Goal: Task Accomplishment & Management: Complete application form

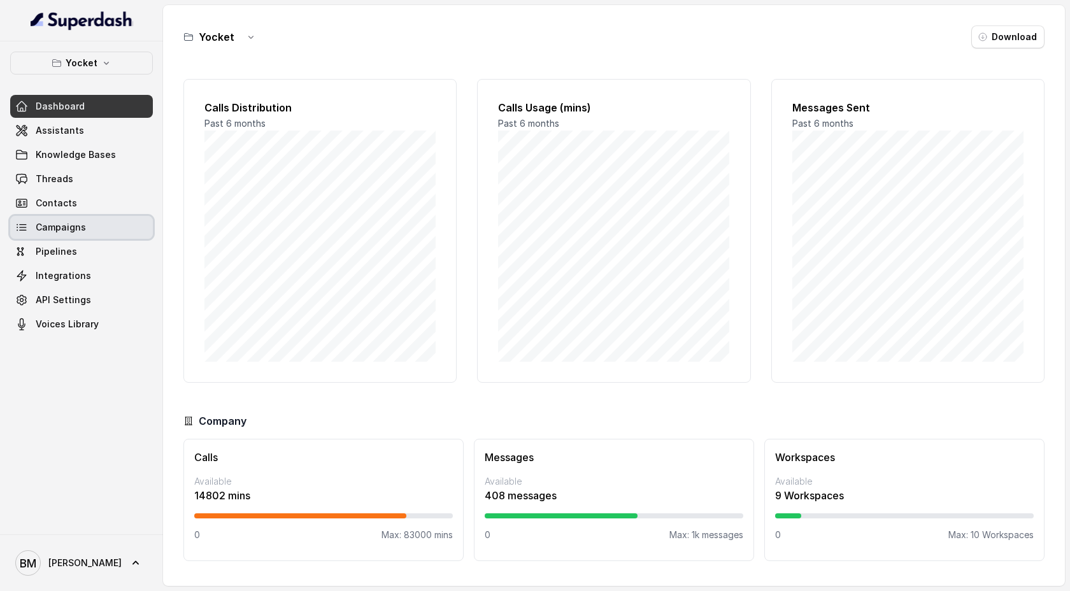
click at [66, 225] on span "Campaigns" at bounding box center [61, 227] width 50 height 13
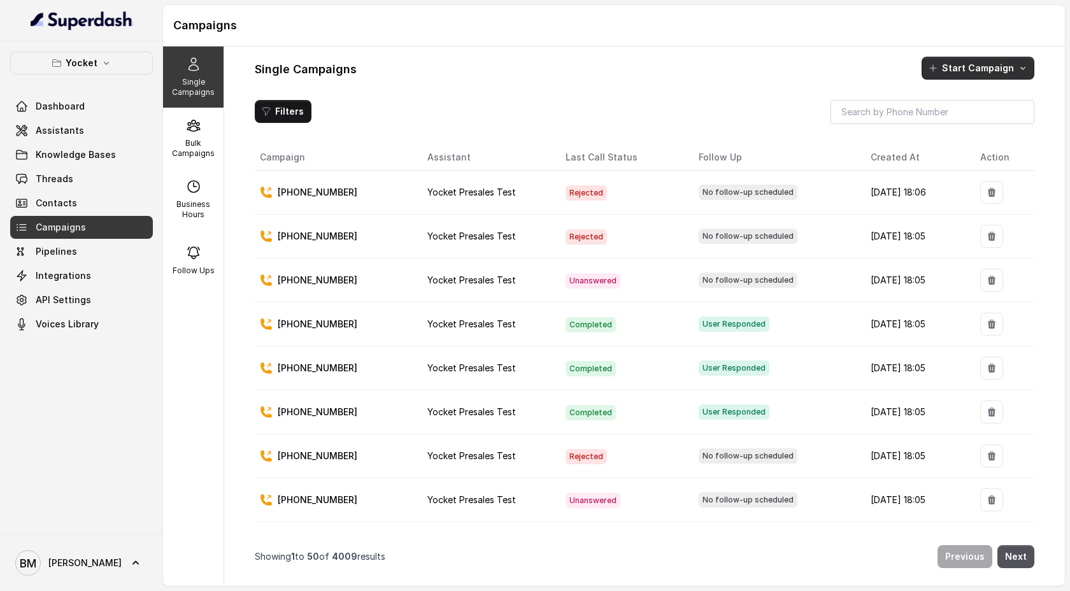
click at [950, 62] on button "Start Campaign" at bounding box center [977, 68] width 113 height 23
click at [186, 138] on div "Single Campaigns Bulk Campaigns Business Hours Follow Ups Single Campaigns Star…" at bounding box center [614, 315] width 902 height 539
click at [192, 138] on p "Bulk Campaigns" at bounding box center [193, 148] width 50 height 20
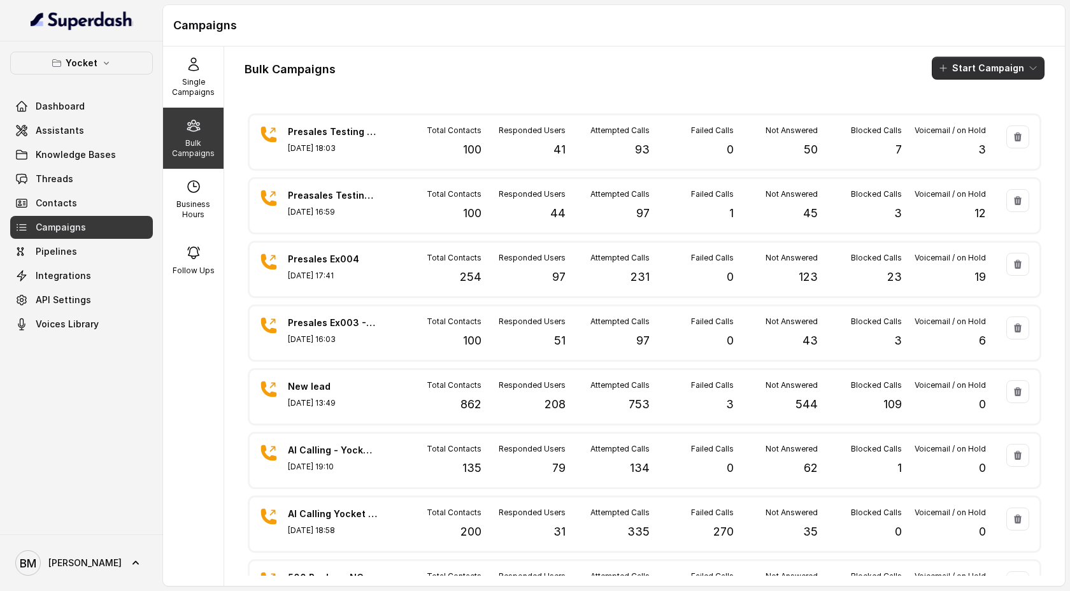
click at [1001, 71] on button "Start Campaign" at bounding box center [988, 68] width 113 height 23
click at [972, 117] on p "Call" at bounding box center [965, 117] width 15 height 13
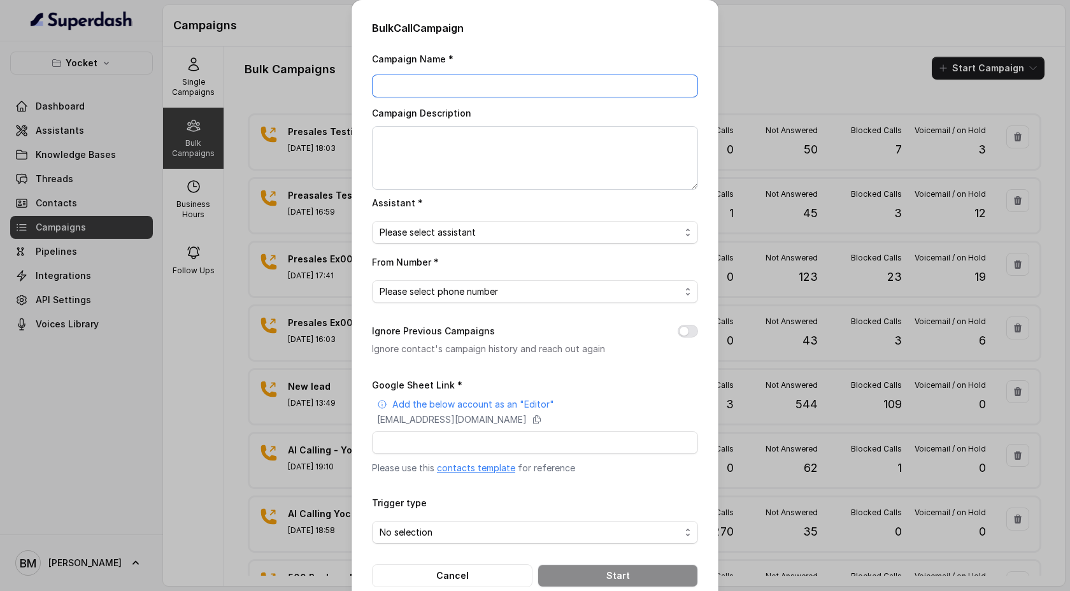
click at [466, 92] on input "Campaign Name *" at bounding box center [535, 86] width 326 height 23
type input "NC Connected"
click at [446, 176] on textarea "Campaign Description" at bounding box center [535, 158] width 326 height 64
click at [447, 244] on div "Campaign Name * NC Connected Campaign Description Assistant * Please select ass…" at bounding box center [535, 319] width 326 height 536
click at [453, 235] on span "Please select assistant" at bounding box center [428, 232] width 96 height 15
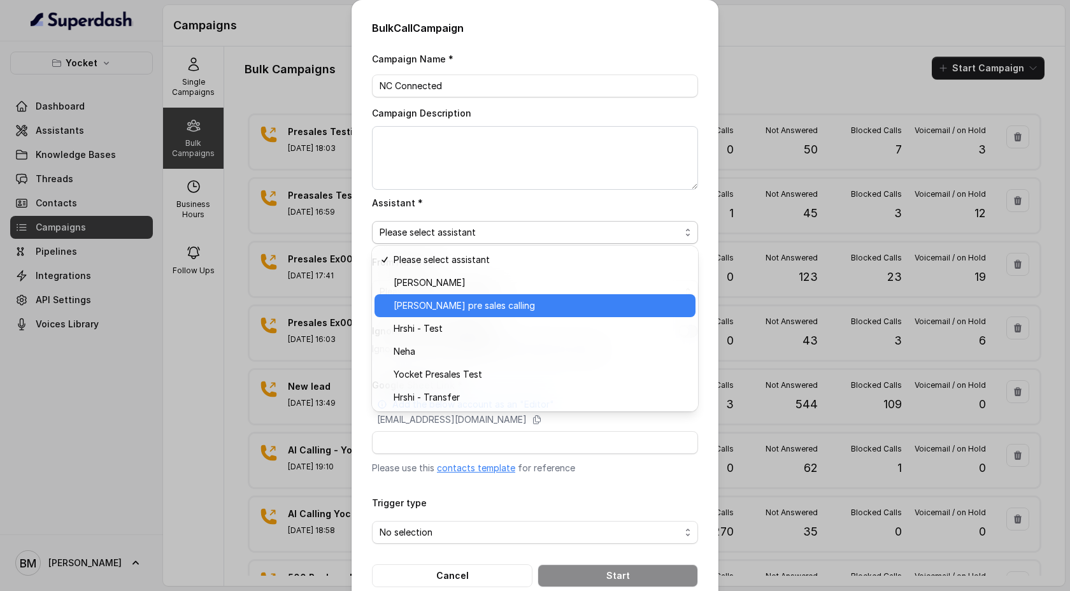
click at [446, 305] on span "[PERSON_NAME] pre sales calling" at bounding box center [464, 305] width 141 height 15
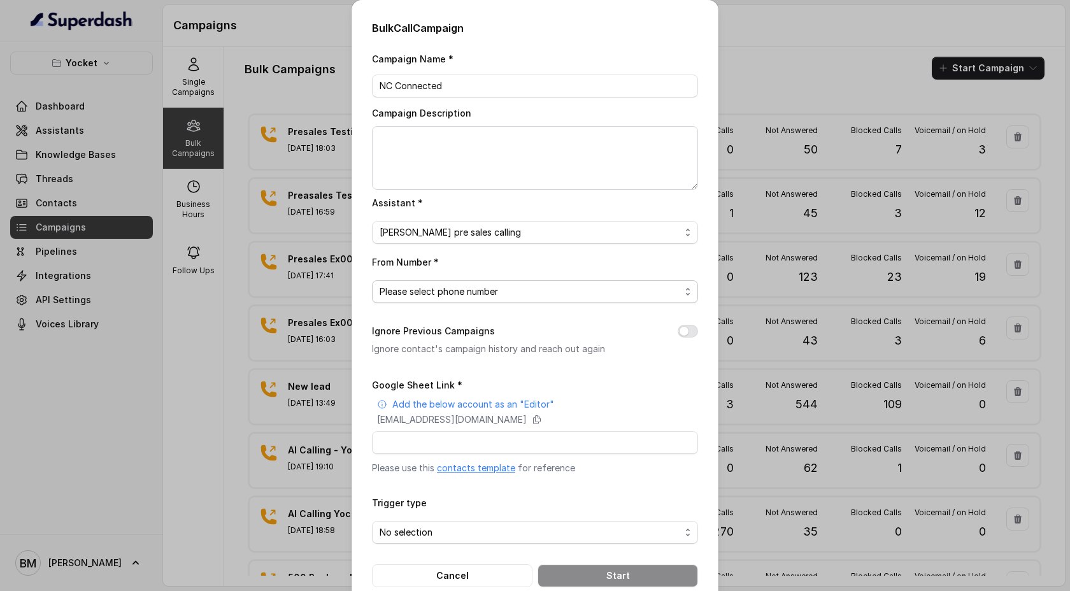
click at [439, 291] on span "Please select phone number" at bounding box center [439, 291] width 118 height 15
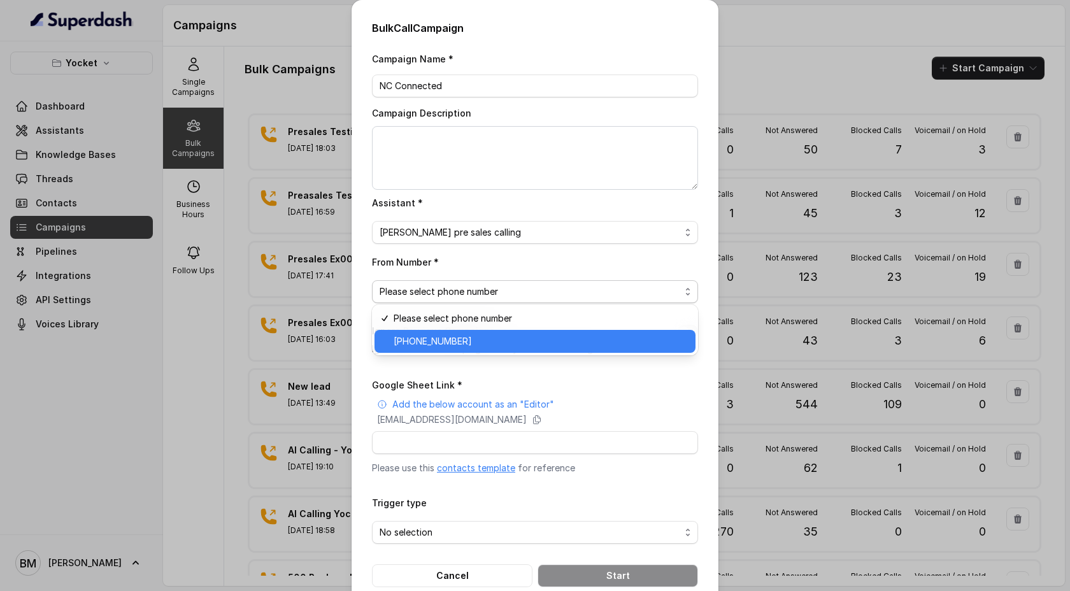
click at [430, 346] on span "[PHONE_NUMBER]" at bounding box center [433, 341] width 78 height 15
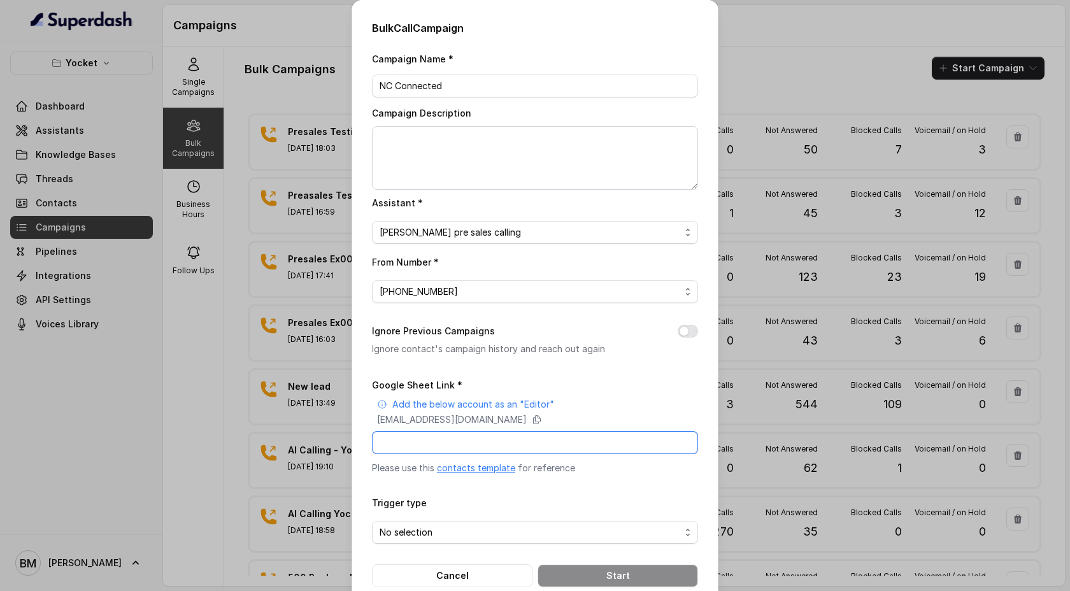
click at [418, 435] on input "Google Sheet Link *" at bounding box center [535, 442] width 326 height 23
paste input "[URL][DOMAIN_NAME]"
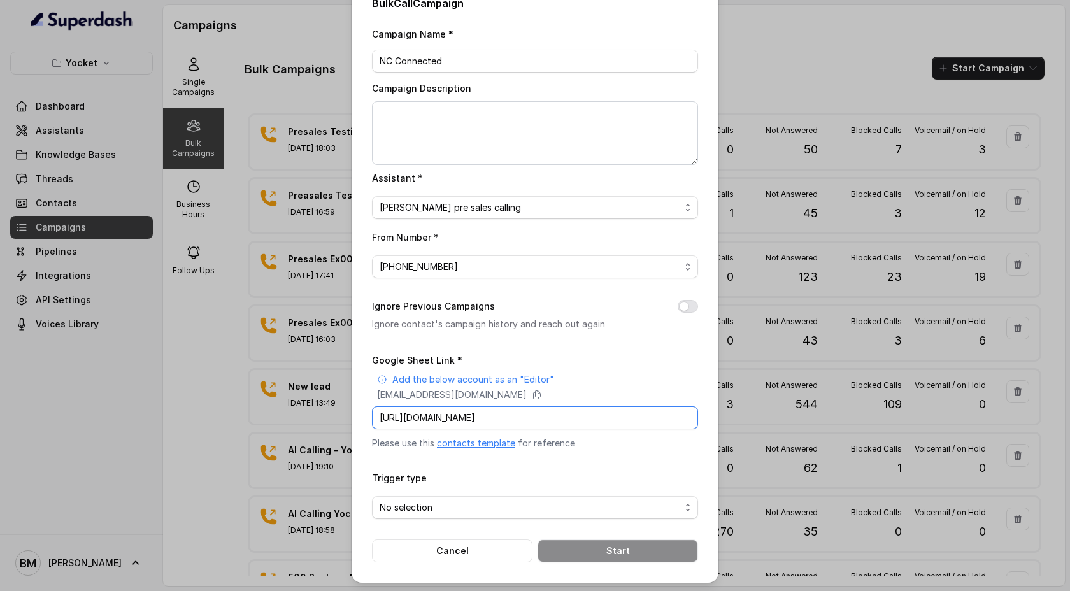
type input "[URL][DOMAIN_NAME]"
click at [573, 505] on div "No selection" at bounding box center [530, 507] width 301 height 15
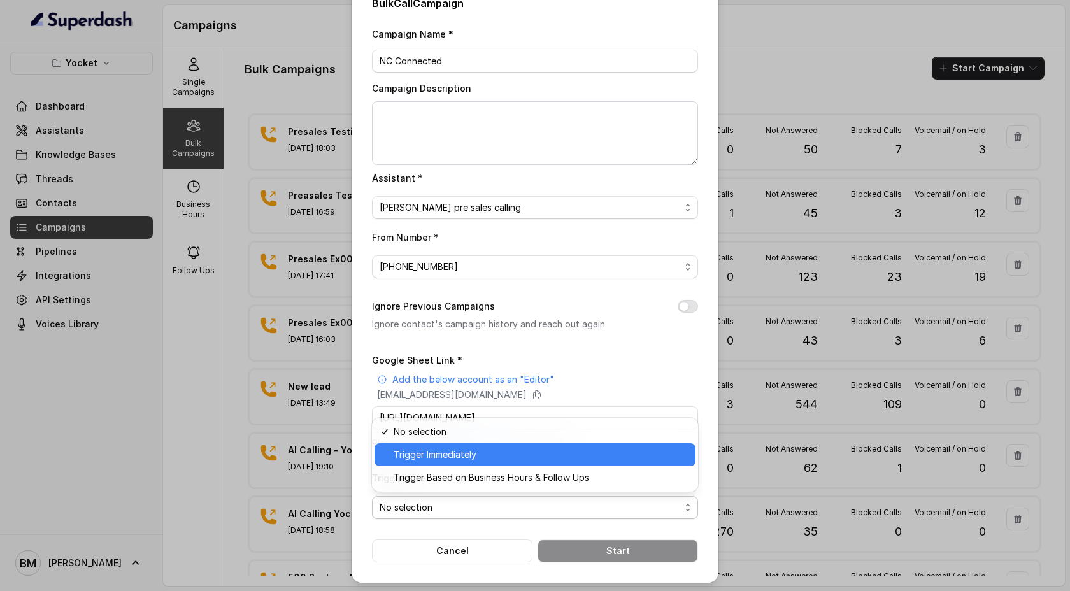
click at [532, 455] on span "Trigger Immediately" at bounding box center [541, 454] width 294 height 15
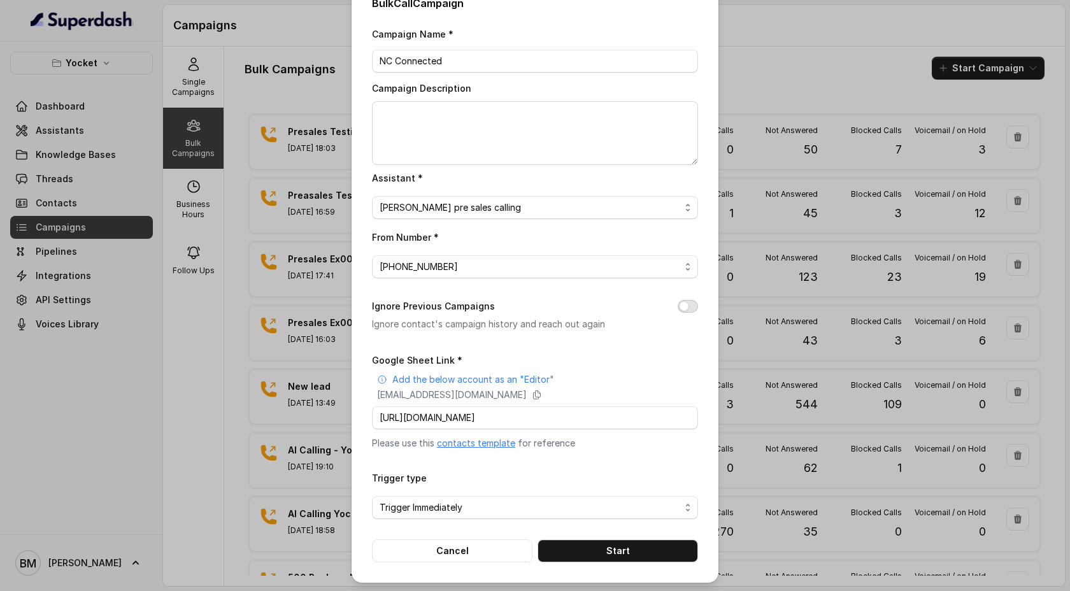
click at [686, 301] on button "Ignore Previous Campaigns" at bounding box center [688, 306] width 20 height 13
click at [516, 415] on input "Google Sheet Link *" at bounding box center [535, 417] width 326 height 23
paste input "[URL][DOMAIN_NAME]"
type input "[URL][DOMAIN_NAME]"
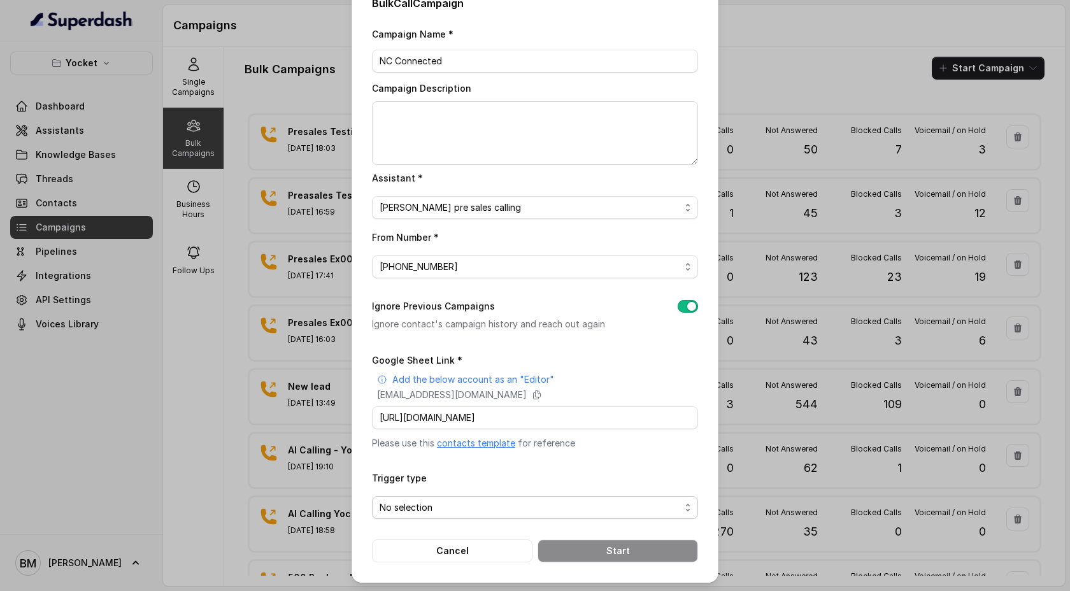
scroll to position [0, 0]
click at [451, 509] on div "No selection" at bounding box center [530, 507] width 301 height 15
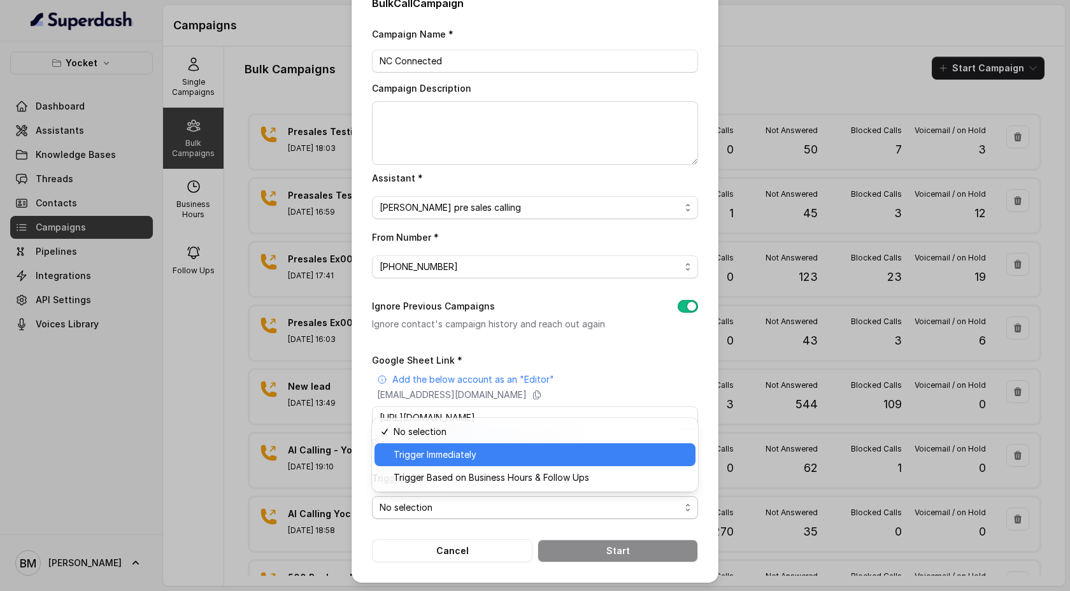
click at [464, 453] on span "Trigger Immediately" at bounding box center [435, 454] width 83 height 15
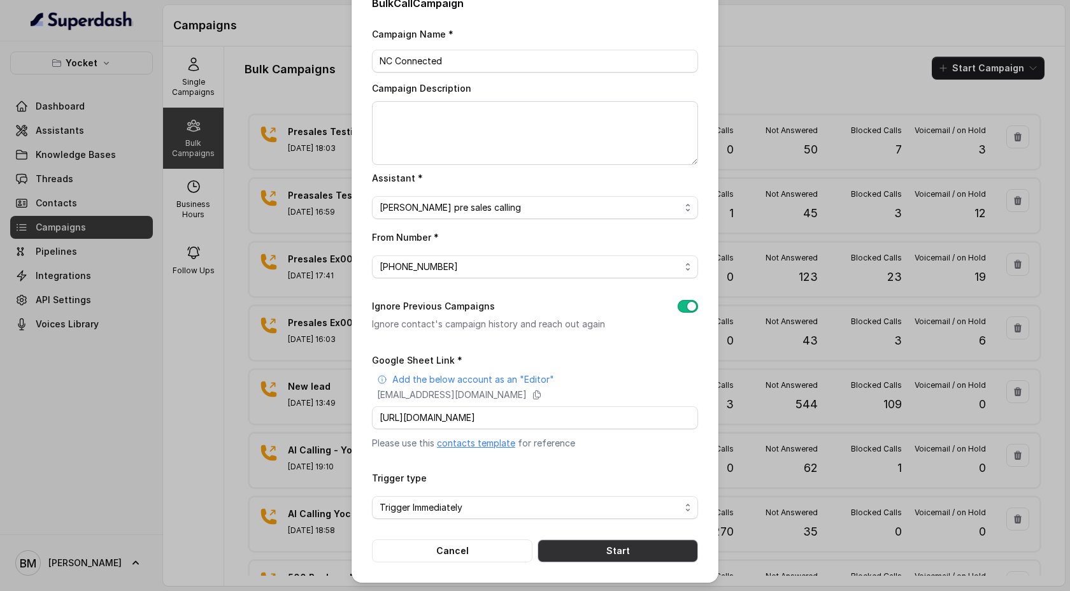
click at [607, 548] on button "Start" at bounding box center [617, 550] width 160 height 23
